Goal: Obtain resource: Download file/media

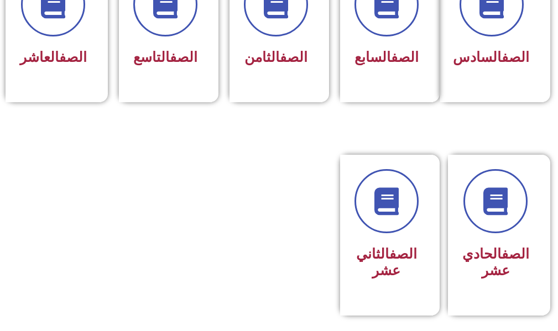
scroll to position [608, 0]
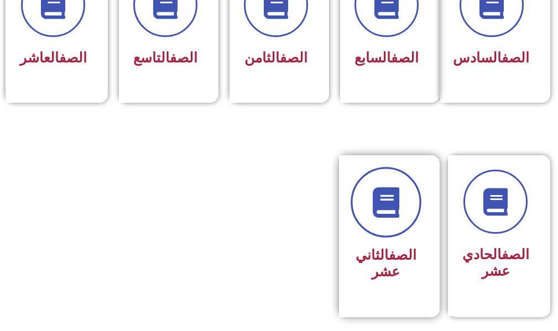
click at [404, 218] on link at bounding box center [385, 202] width 71 height 71
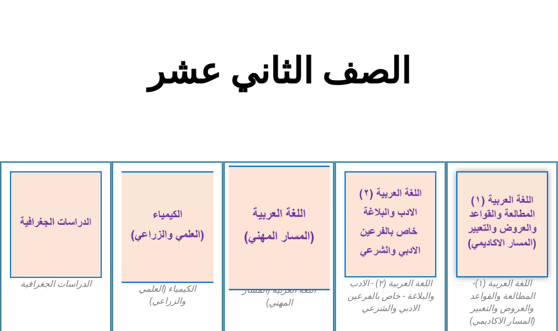
scroll to position [332, 0]
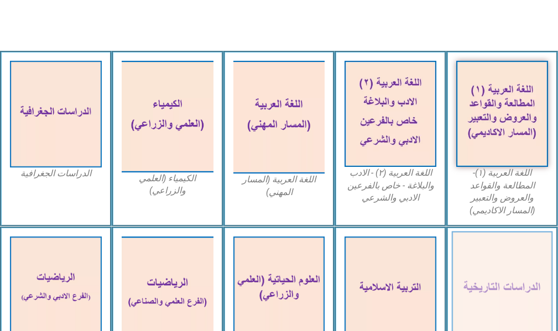
click at [506, 246] on img at bounding box center [502, 289] width 101 height 117
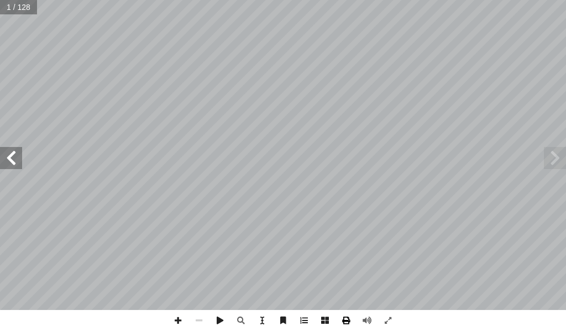
click at [346, 323] on span at bounding box center [346, 320] width 21 height 21
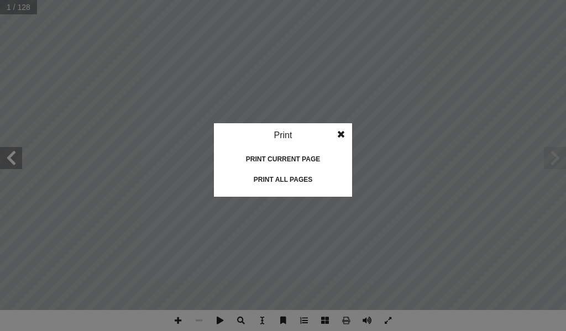
click at [299, 184] on div "Print all pages" at bounding box center [283, 180] width 111 height 18
